Goal: Task Accomplishment & Management: Manage account settings

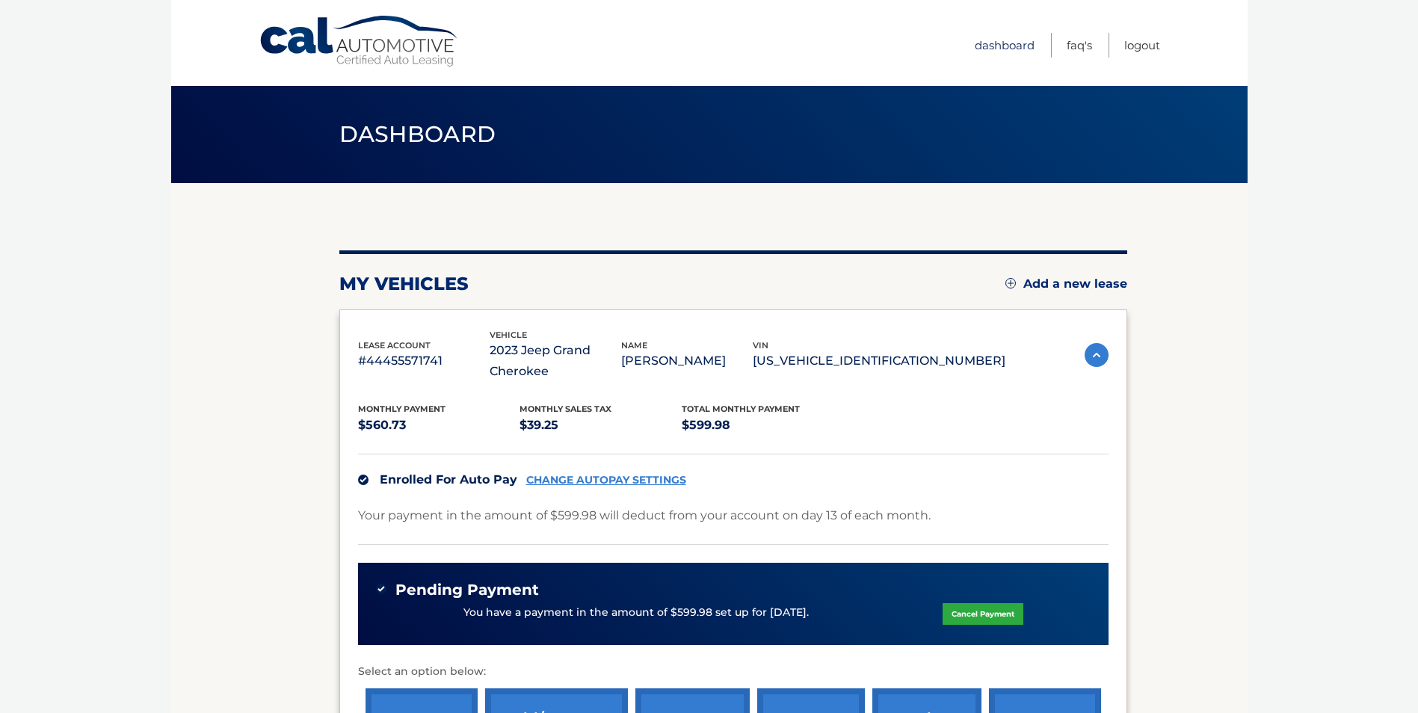
click at [1014, 47] on link "Dashboard" at bounding box center [1005, 45] width 60 height 25
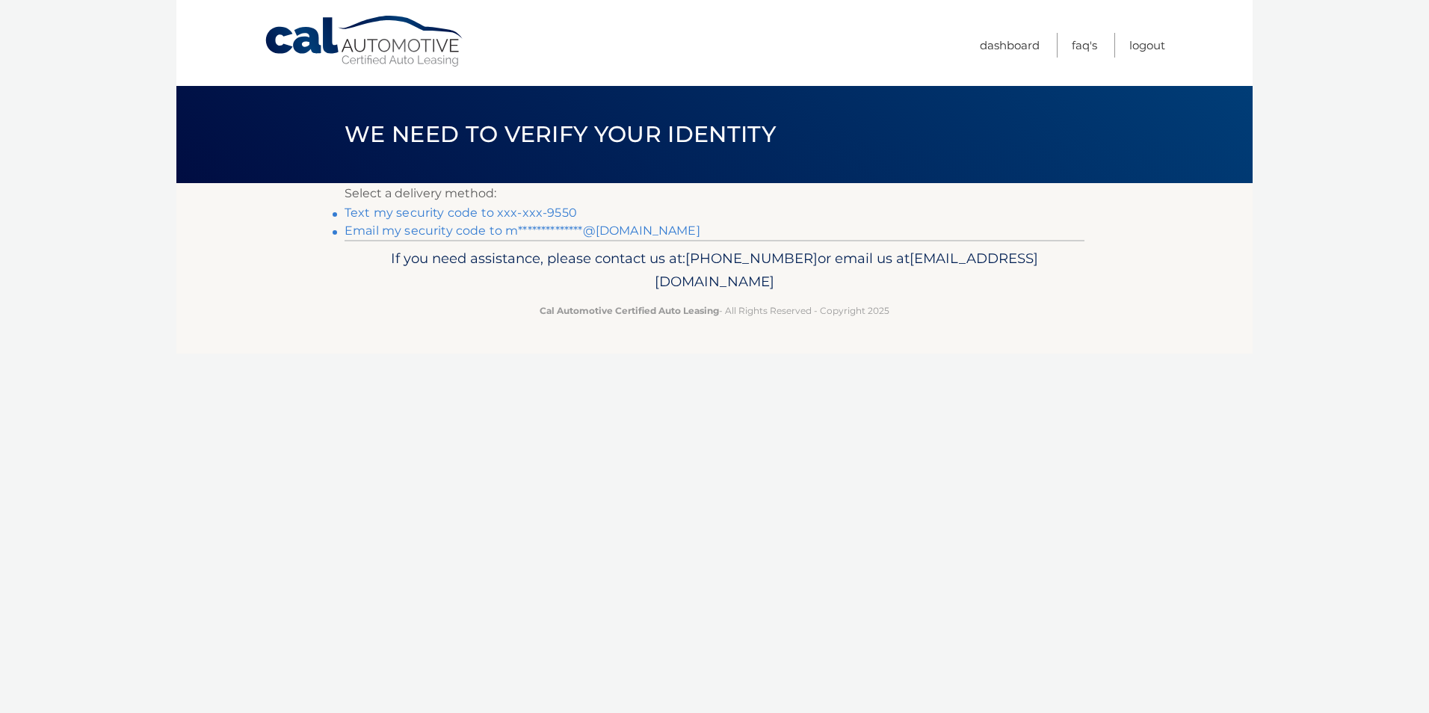
click at [450, 216] on link "Text my security code to xxx-xxx-9550" at bounding box center [461, 213] width 232 height 14
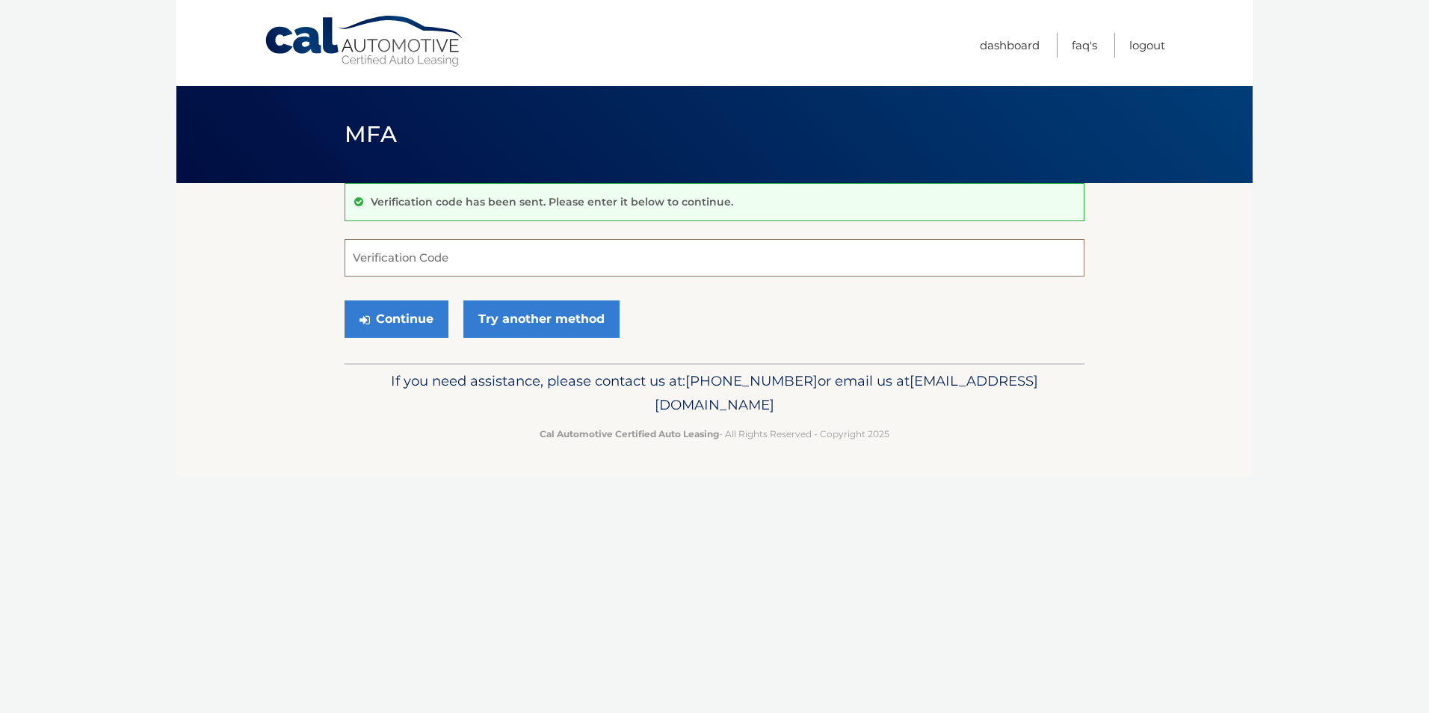
click at [437, 257] on input "Verification Code" at bounding box center [715, 257] width 740 height 37
type input "590622"
click at [407, 321] on button "Continue" at bounding box center [397, 318] width 104 height 37
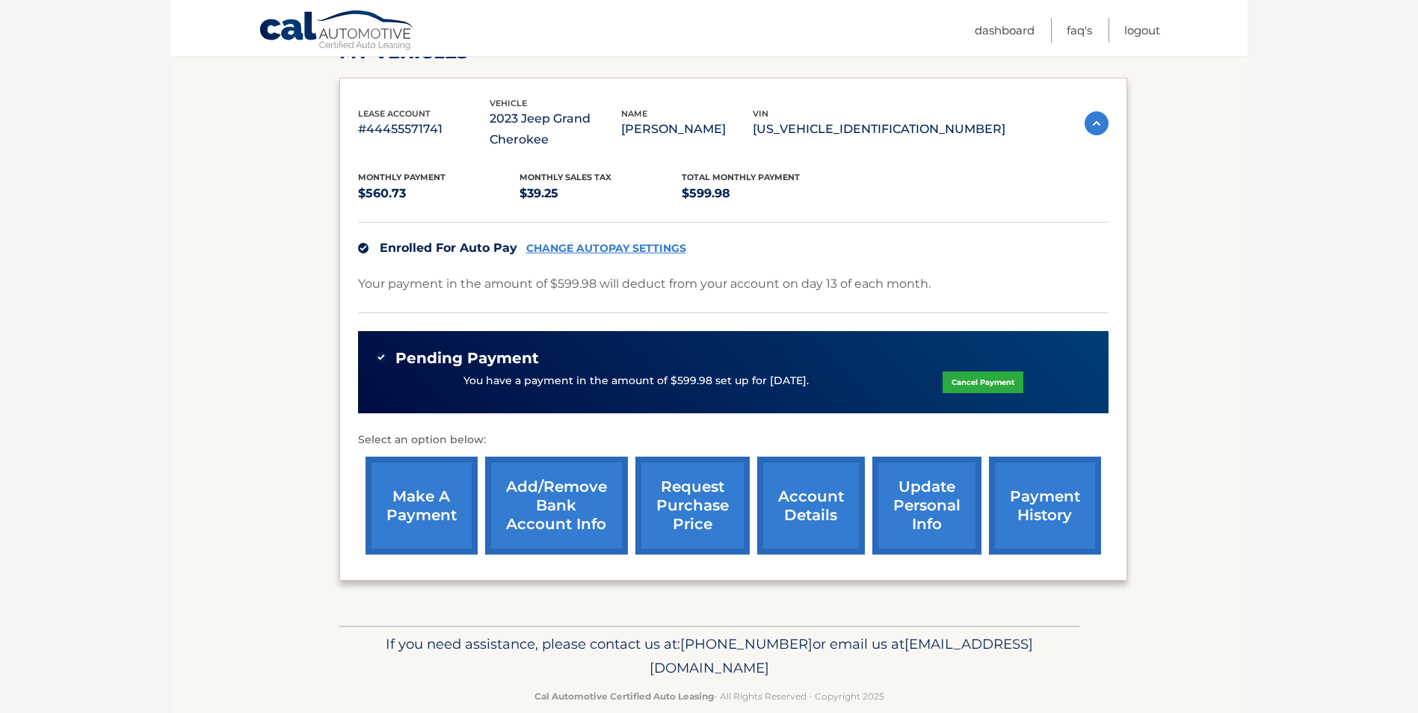
scroll to position [258, 0]
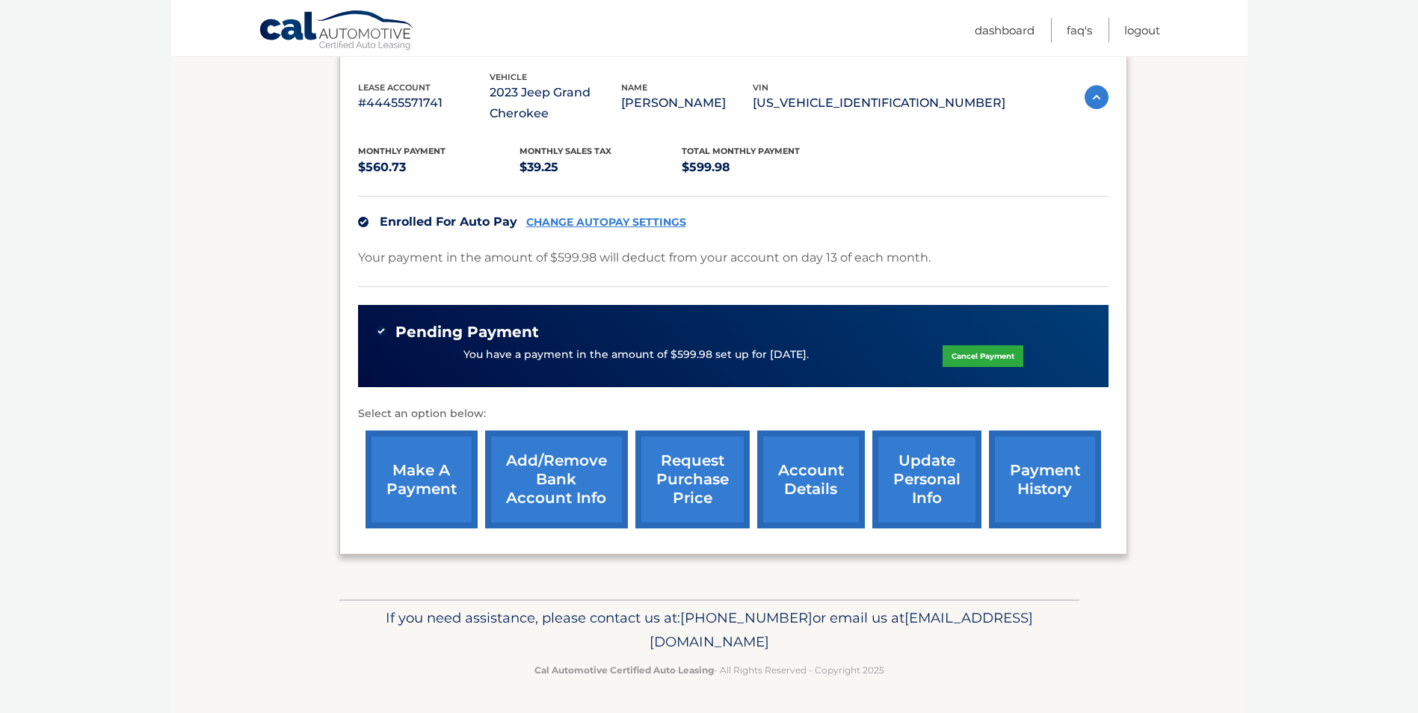
click at [1035, 484] on link "payment history" at bounding box center [1045, 480] width 112 height 98
click at [689, 478] on link "request purchase price" at bounding box center [692, 480] width 114 height 98
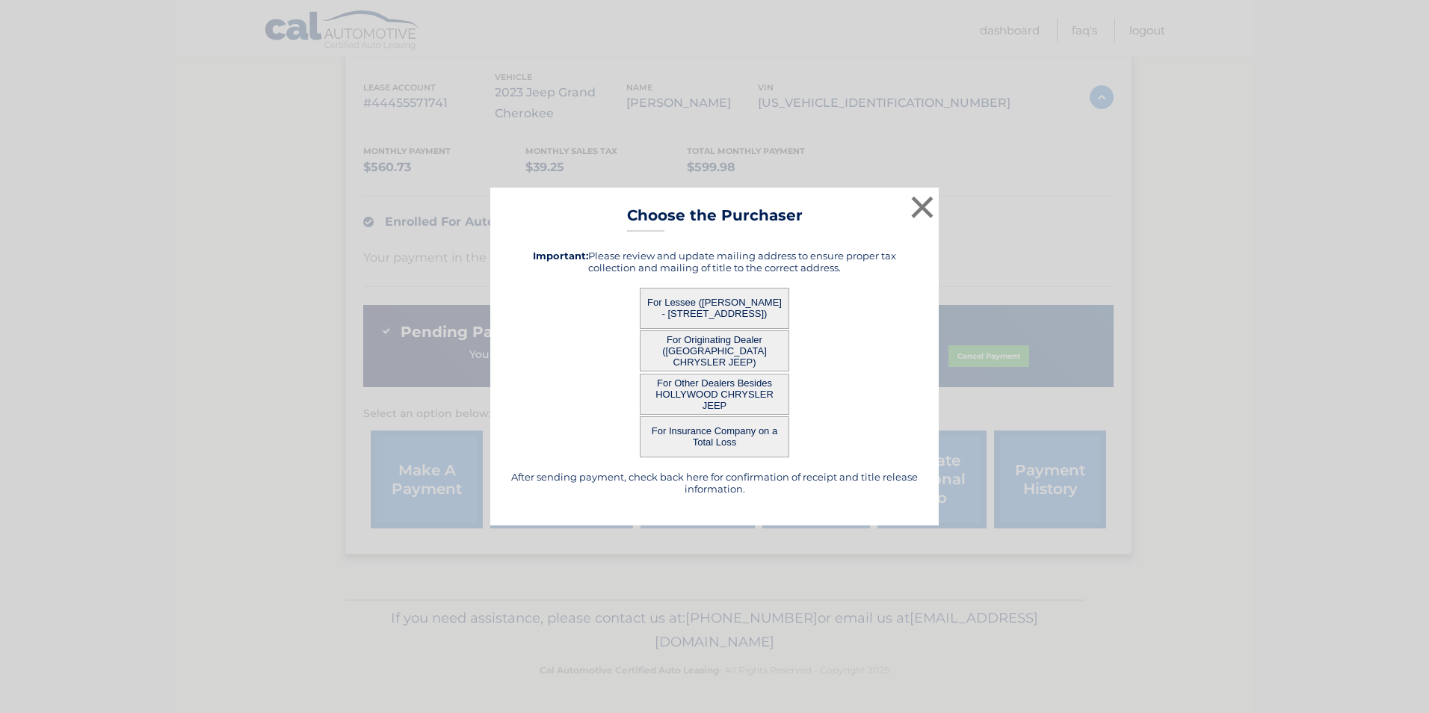
click at [743, 299] on button "For Lessee (ALFREDO GUERRERO - 12817 SW 67TH TERRACE, , MIAMI, FL 33183)" at bounding box center [715, 308] width 150 height 41
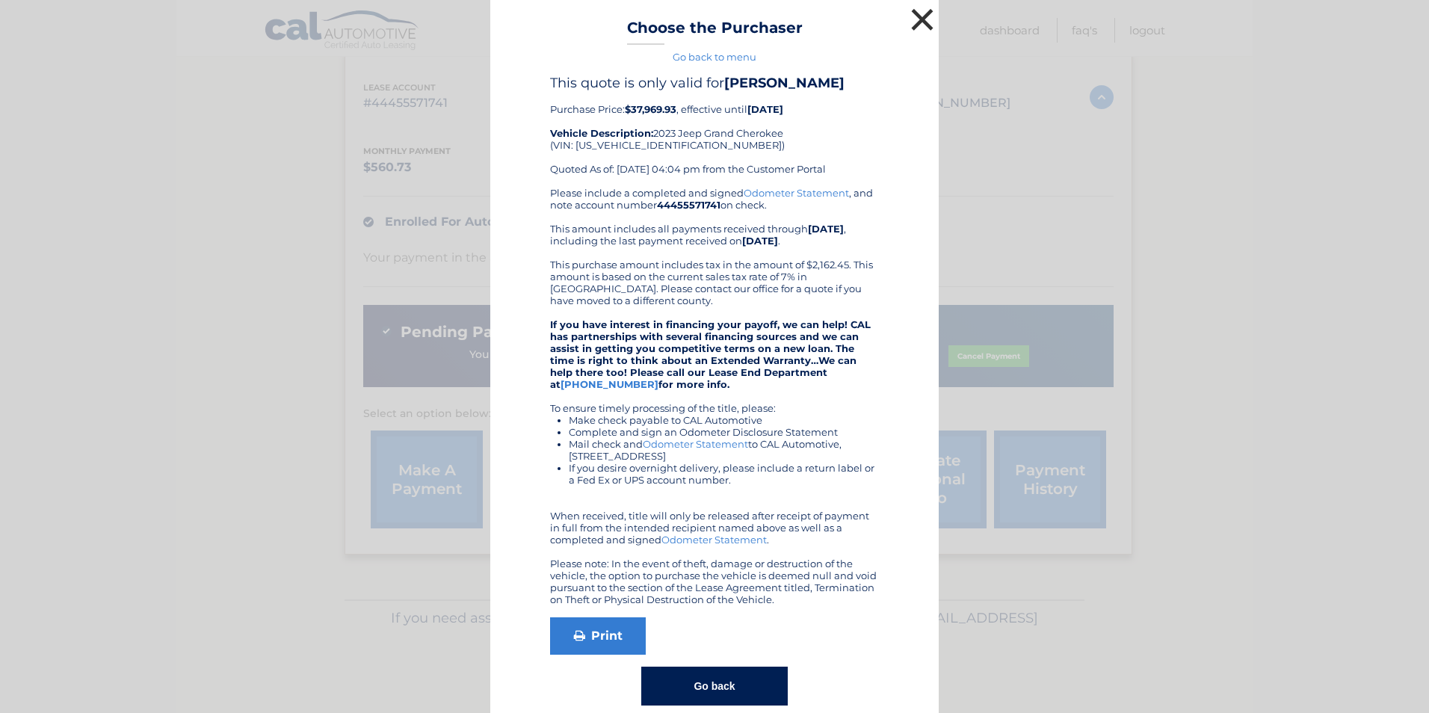
click at [913, 22] on button "×" at bounding box center [922, 19] width 30 height 30
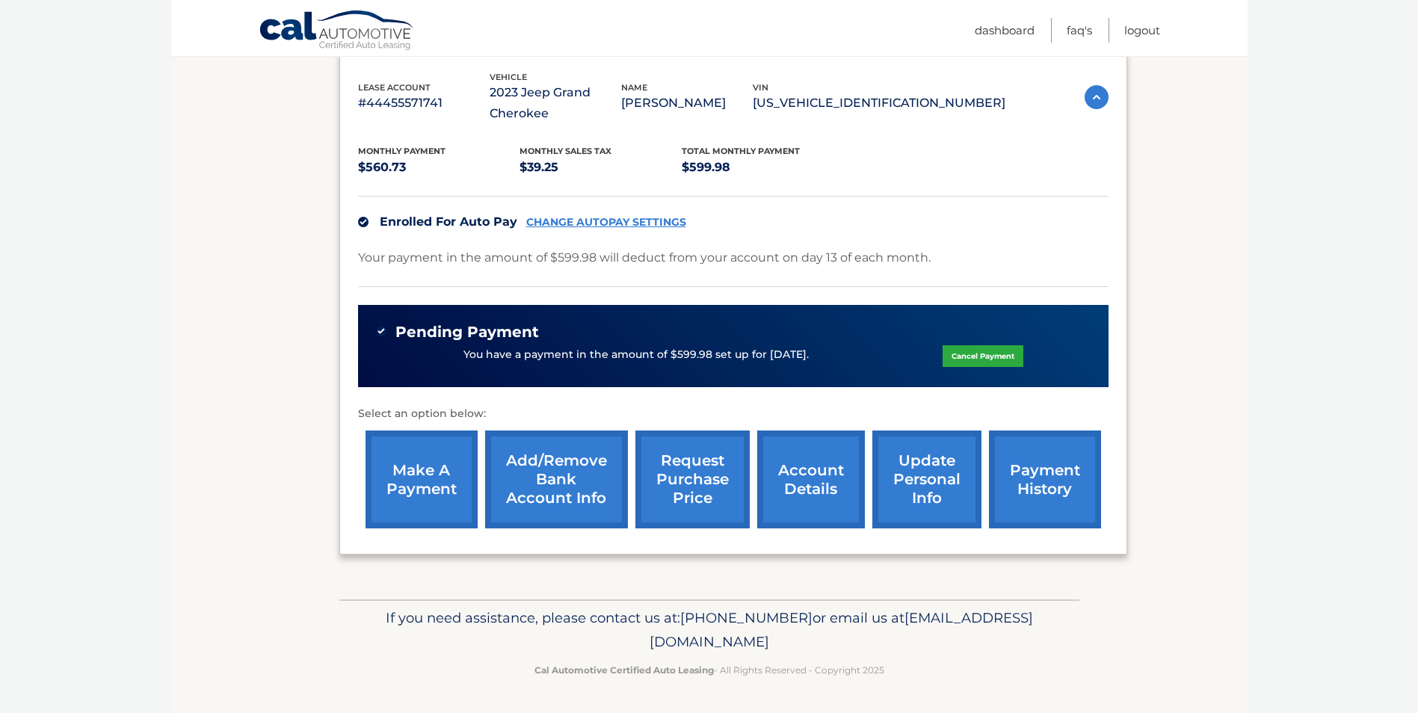
click at [690, 488] on link "request purchase price" at bounding box center [692, 480] width 114 height 98
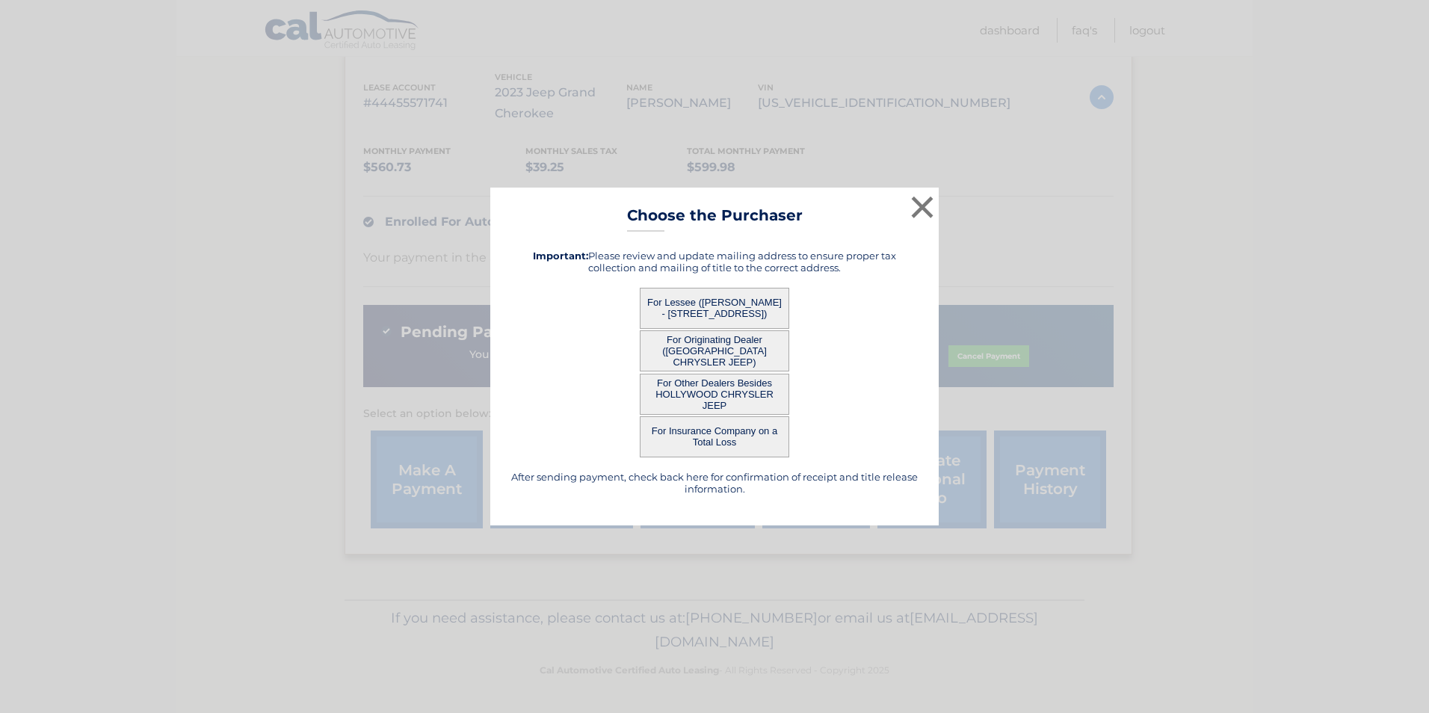
click at [716, 306] on button "For Lessee (ALFREDO GUERRERO - 12817 SW 67TH TERRACE, , MIAMI, FL 33183)" at bounding box center [715, 308] width 150 height 41
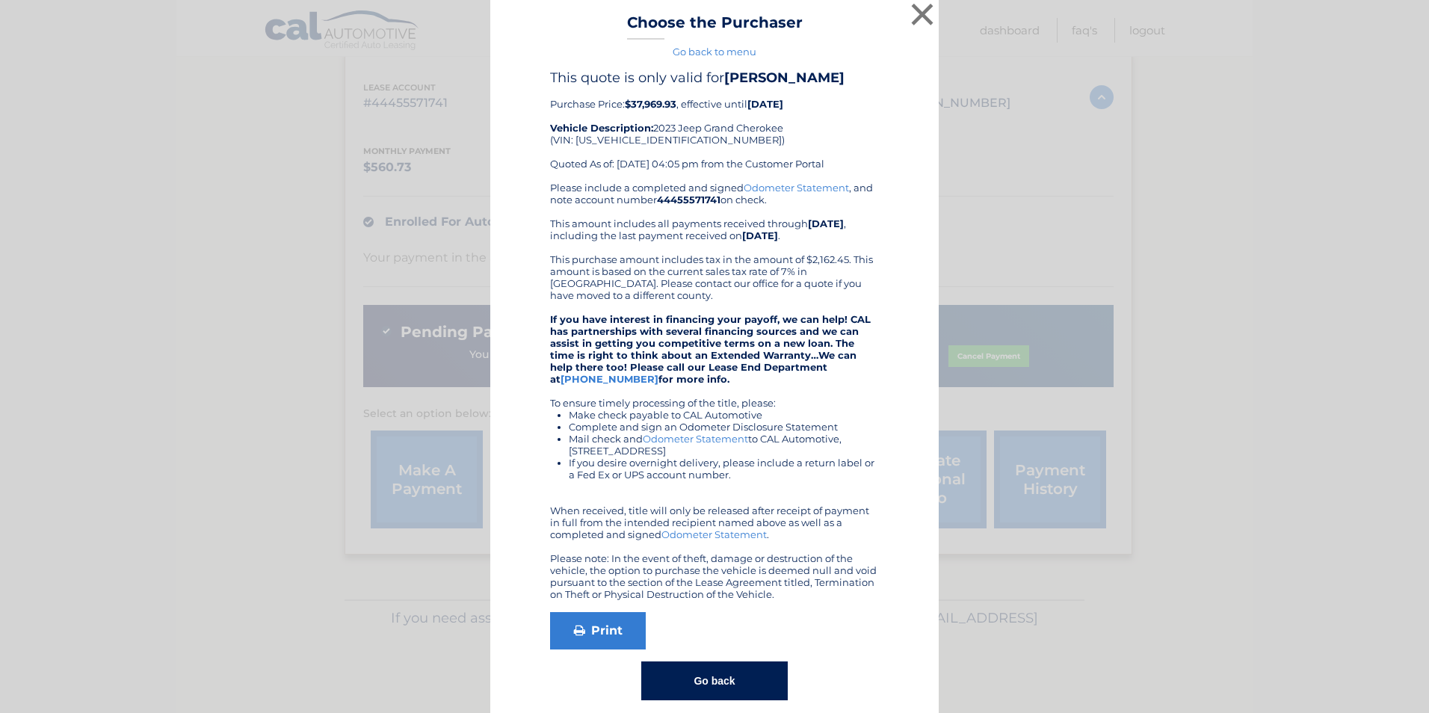
scroll to position [0, 0]
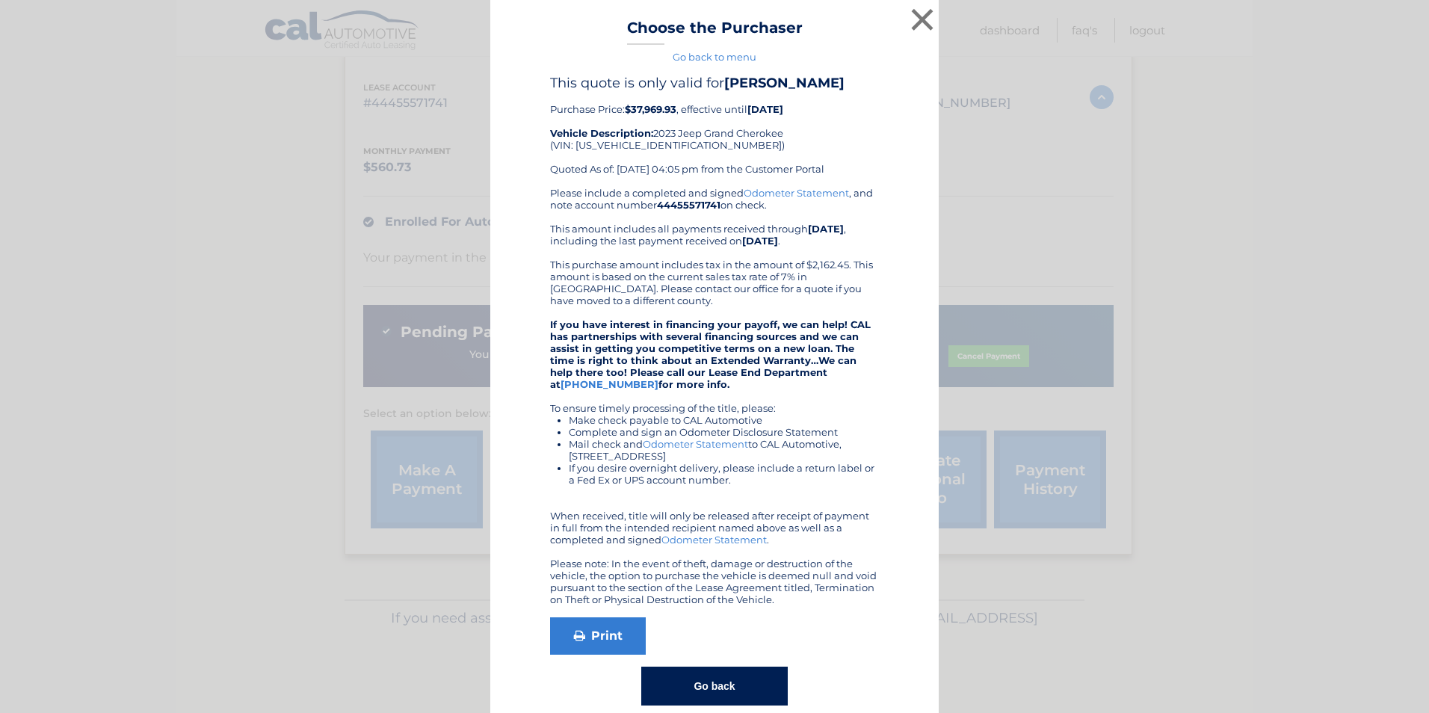
click at [739, 58] on link "Go back to menu" at bounding box center [715, 57] width 84 height 12
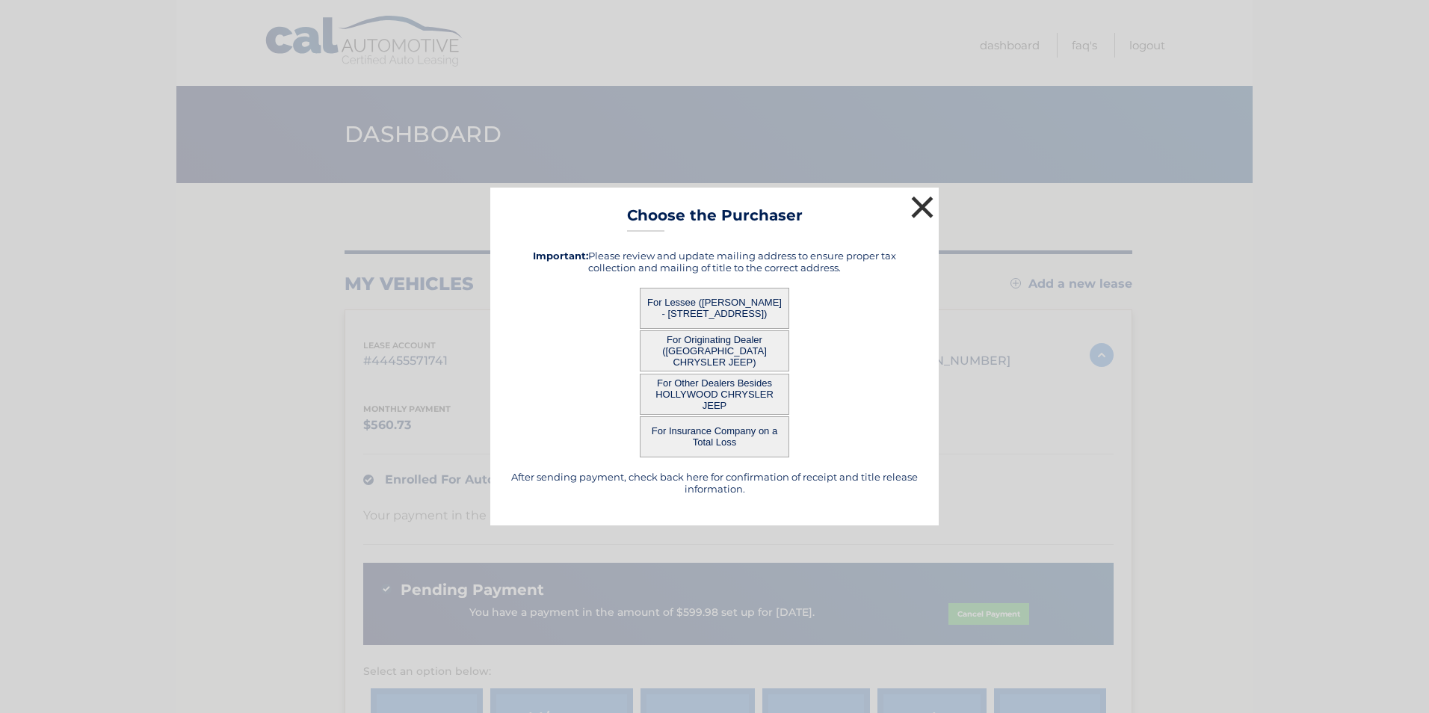
click at [925, 205] on button "×" at bounding box center [922, 207] width 30 height 30
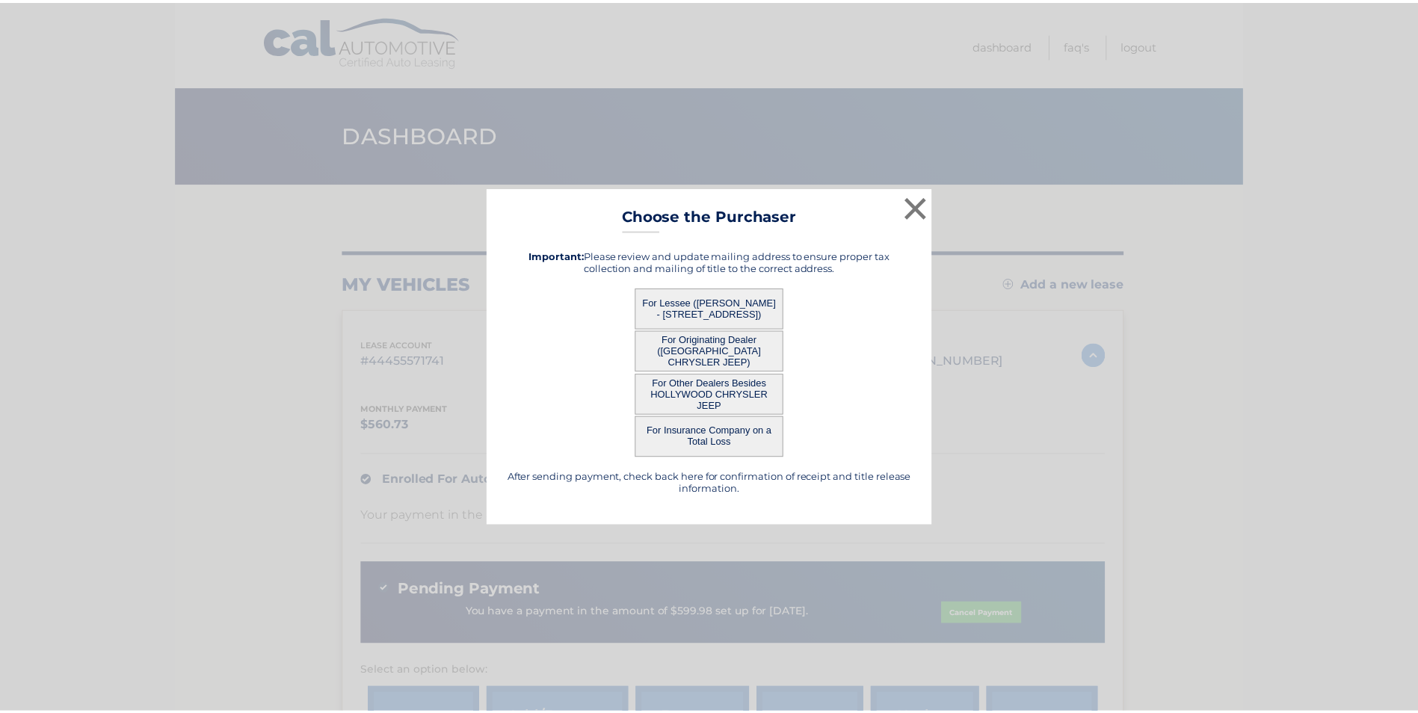
scroll to position [73, 0]
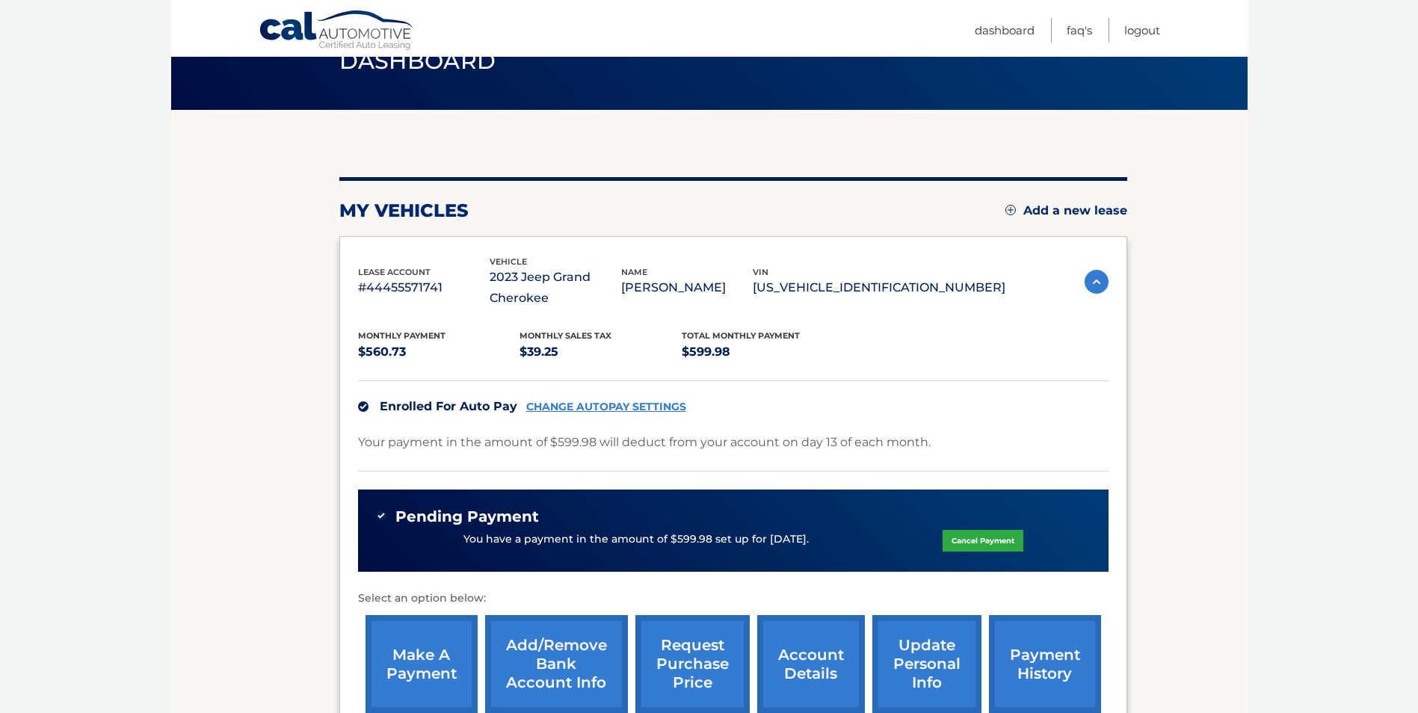
click at [1064, 213] on link "Add a new lease" at bounding box center [1066, 210] width 122 height 15
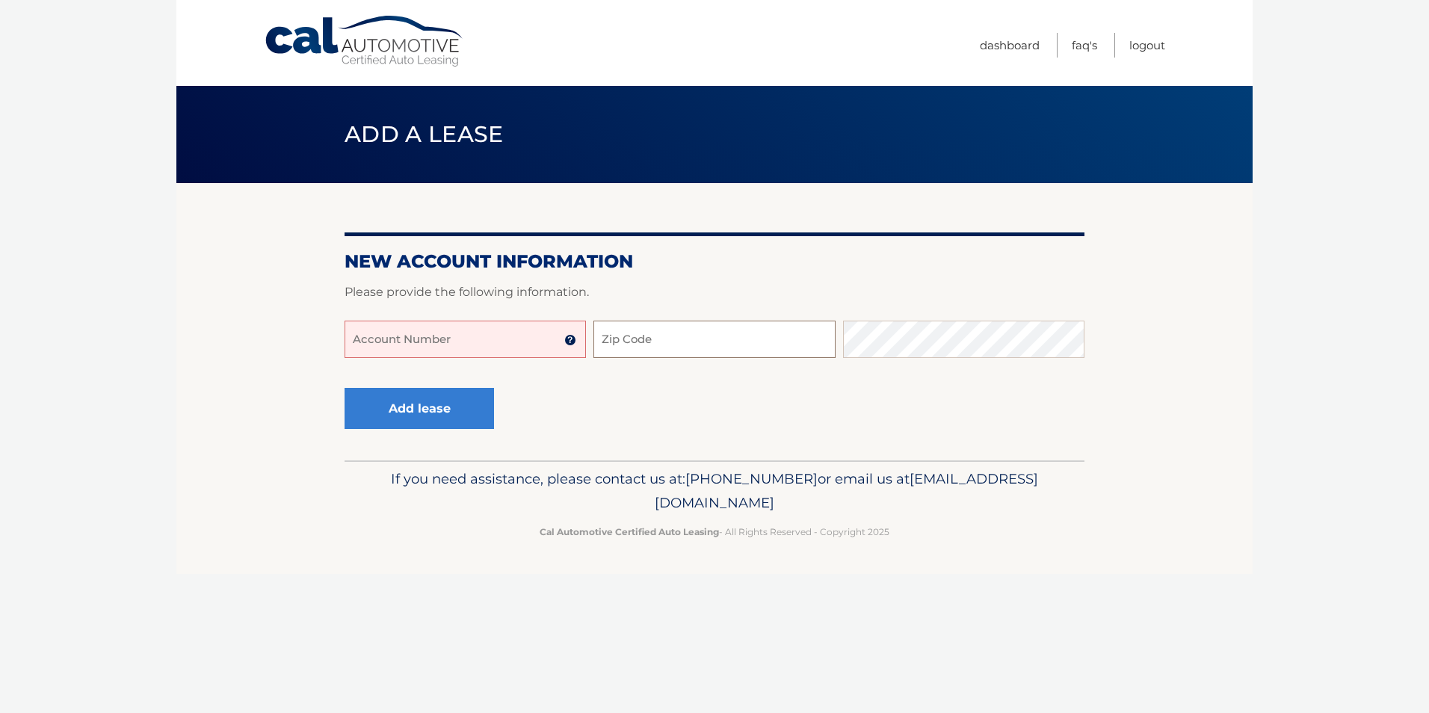
click at [647, 342] on input "Zip Code" at bounding box center [714, 339] width 241 height 37
type input "33183"
click at [399, 413] on button "Add lease" at bounding box center [420, 408] width 150 height 41
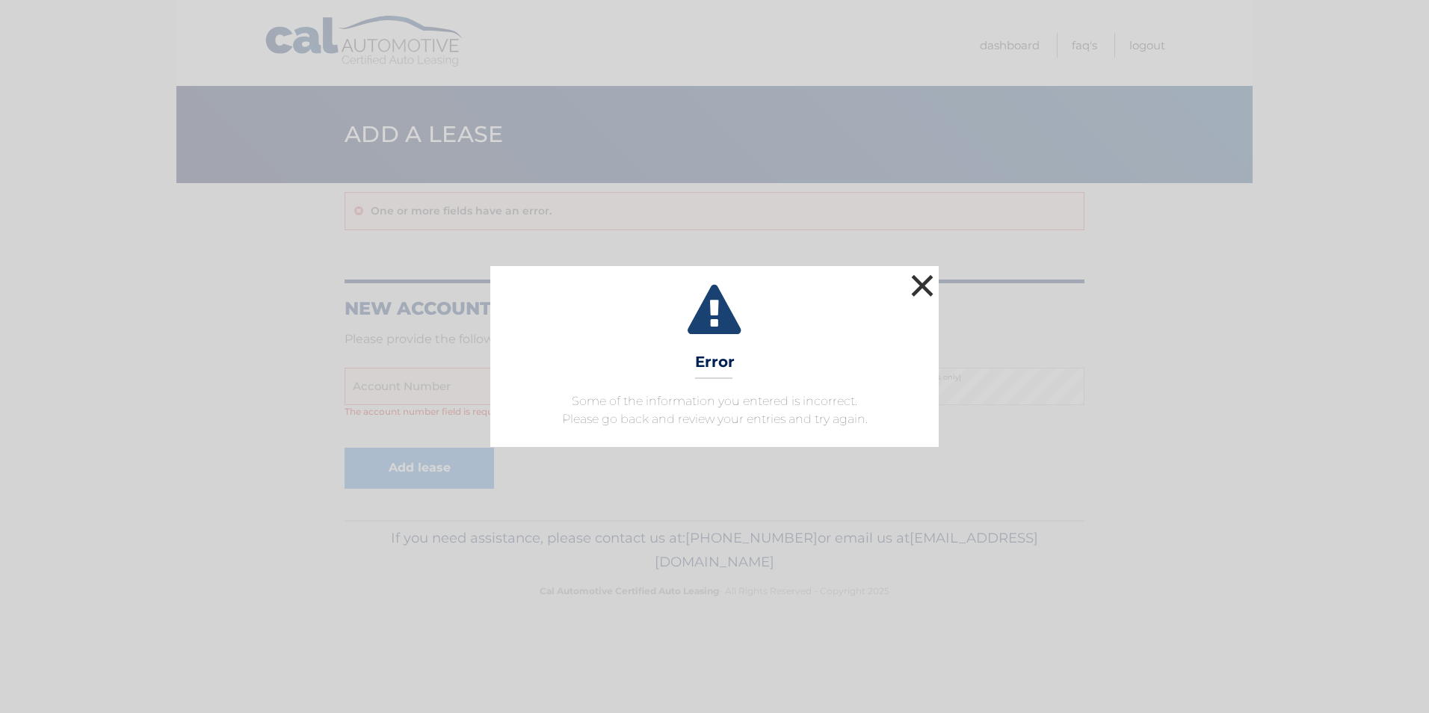
click at [919, 288] on button "×" at bounding box center [922, 286] width 30 height 30
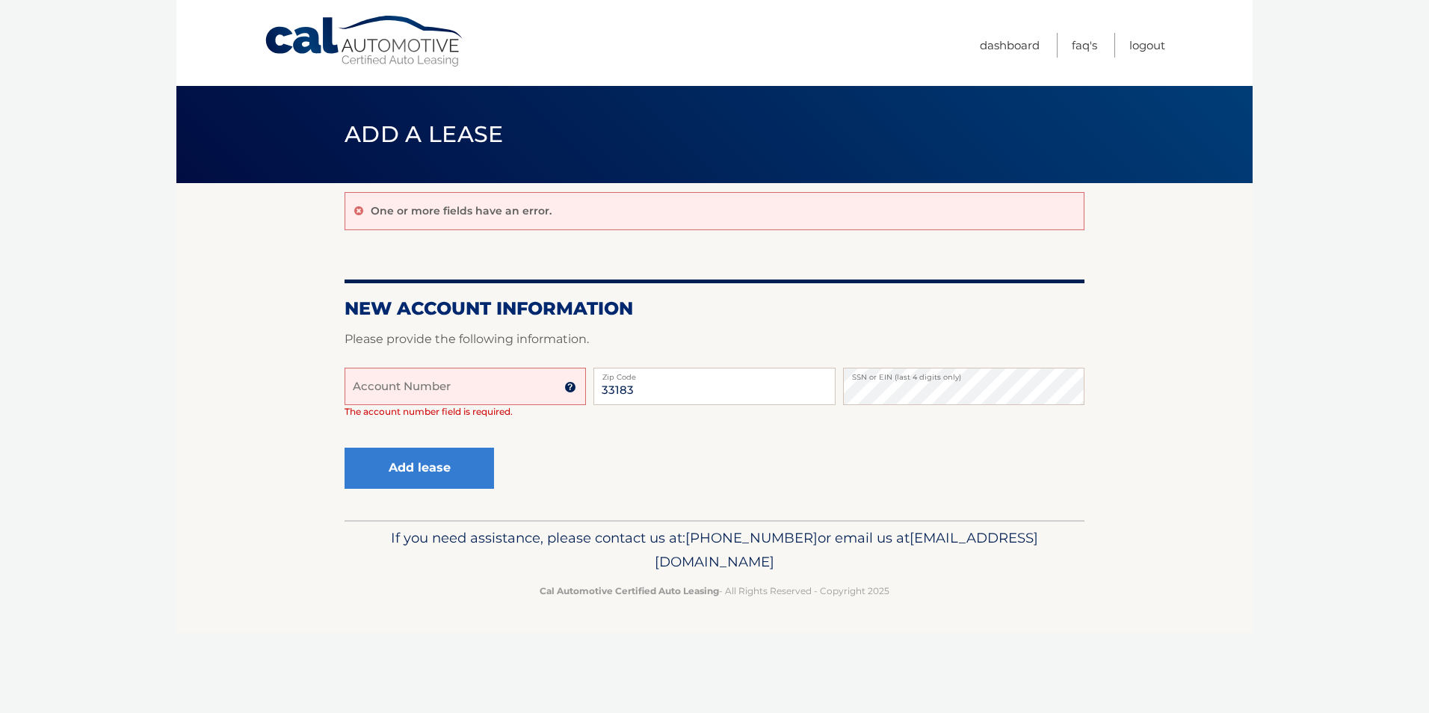
click at [463, 383] on input "Account Number" at bounding box center [465, 386] width 241 height 37
